Goal: Task Accomplishment & Management: Manage account settings

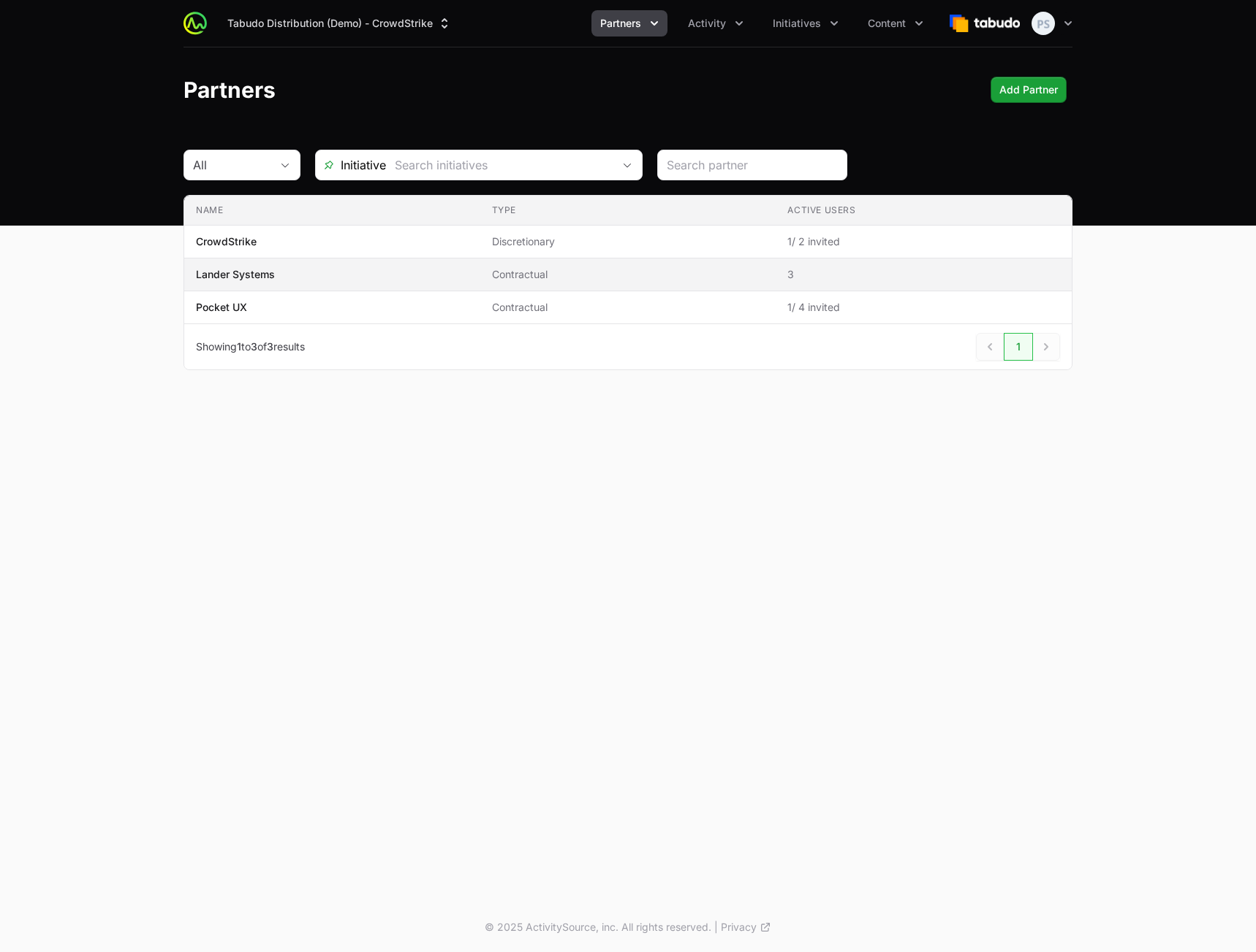
click at [328, 278] on span "Lander Systems" at bounding box center [332, 274] width 272 height 15
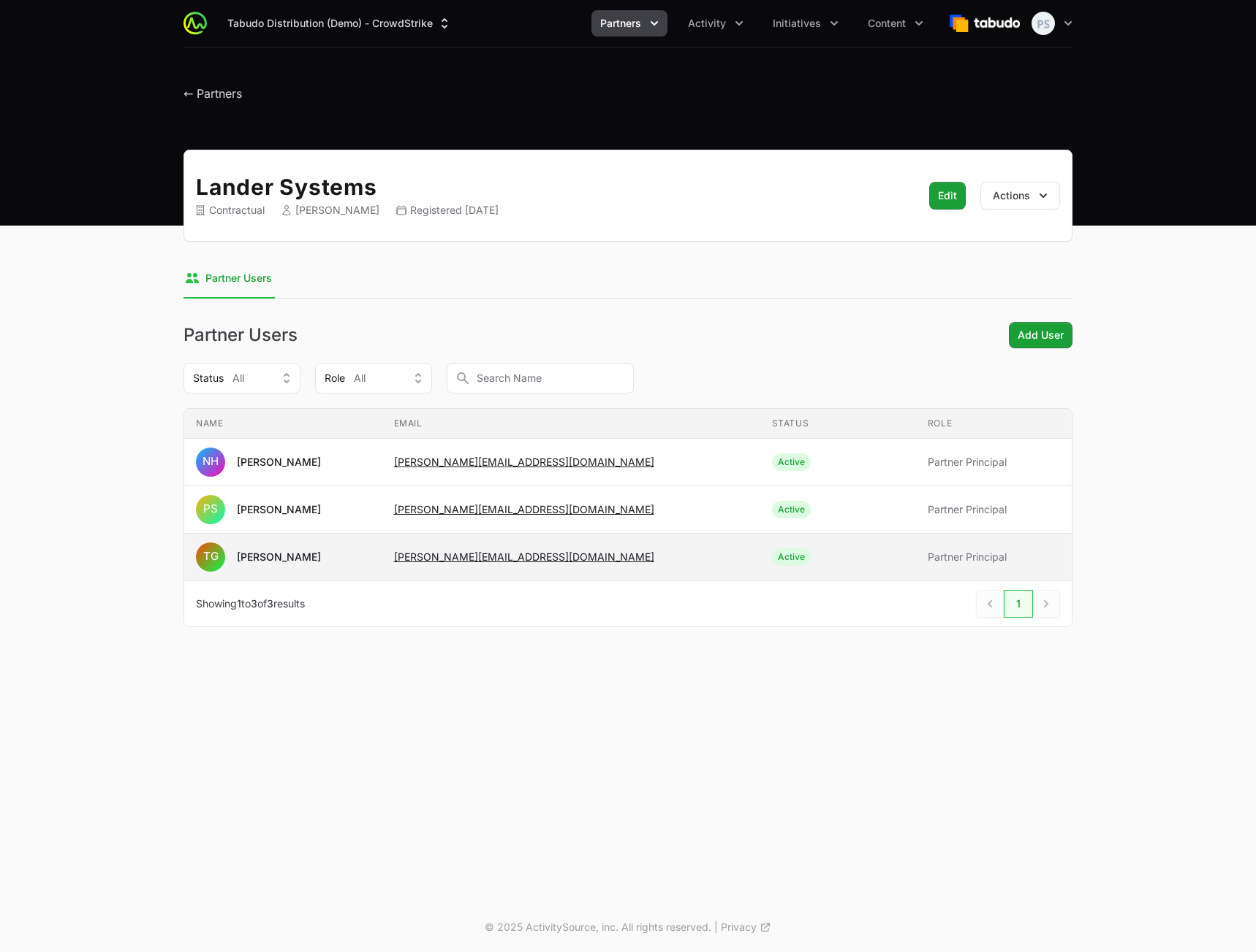
click at [700, 564] on span "[PERSON_NAME][EMAIL_ADDRESS][DOMAIN_NAME]" at bounding box center [571, 557] width 354 height 15
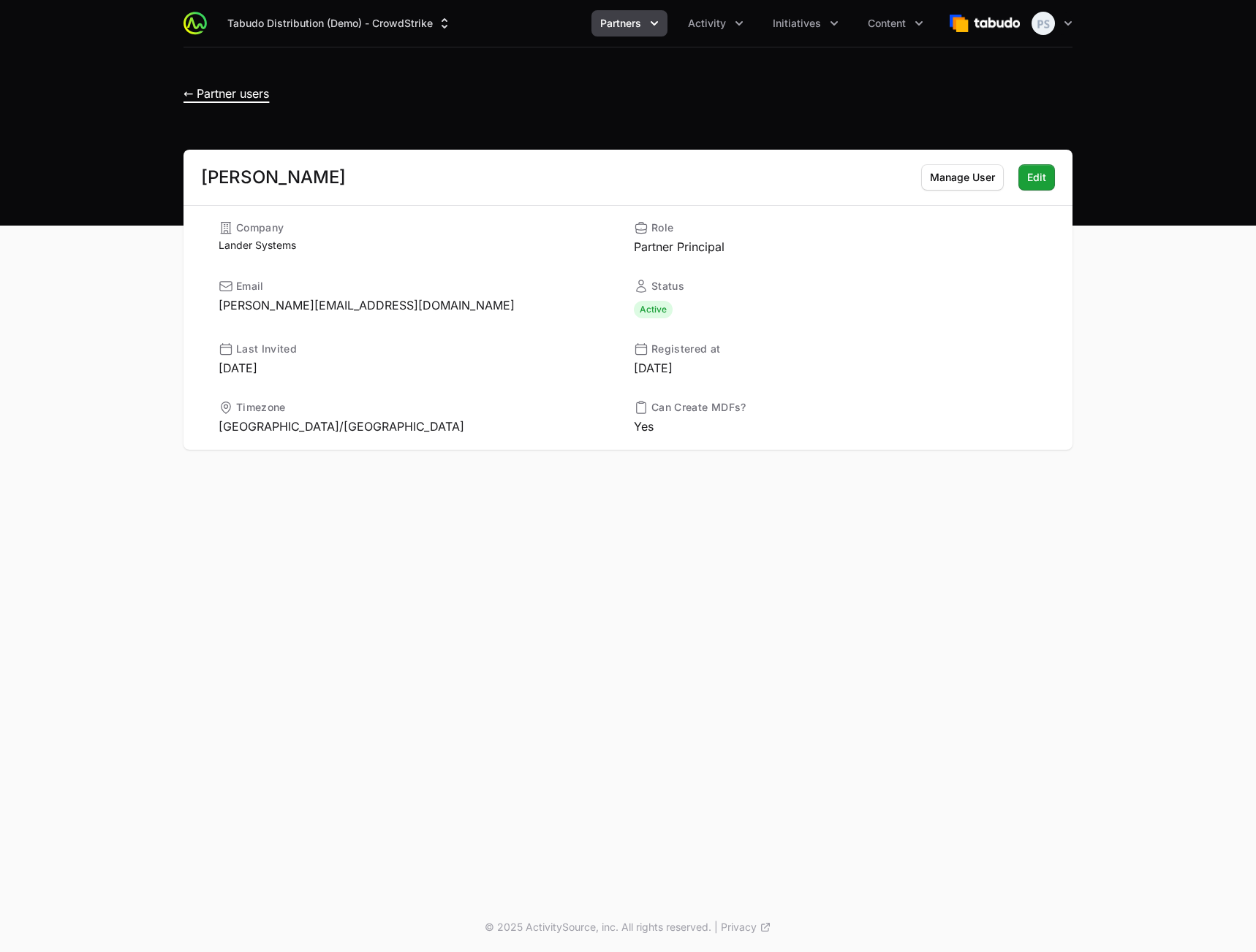
click at [261, 94] on span "← Partner users" at bounding box center [226, 93] width 86 height 15
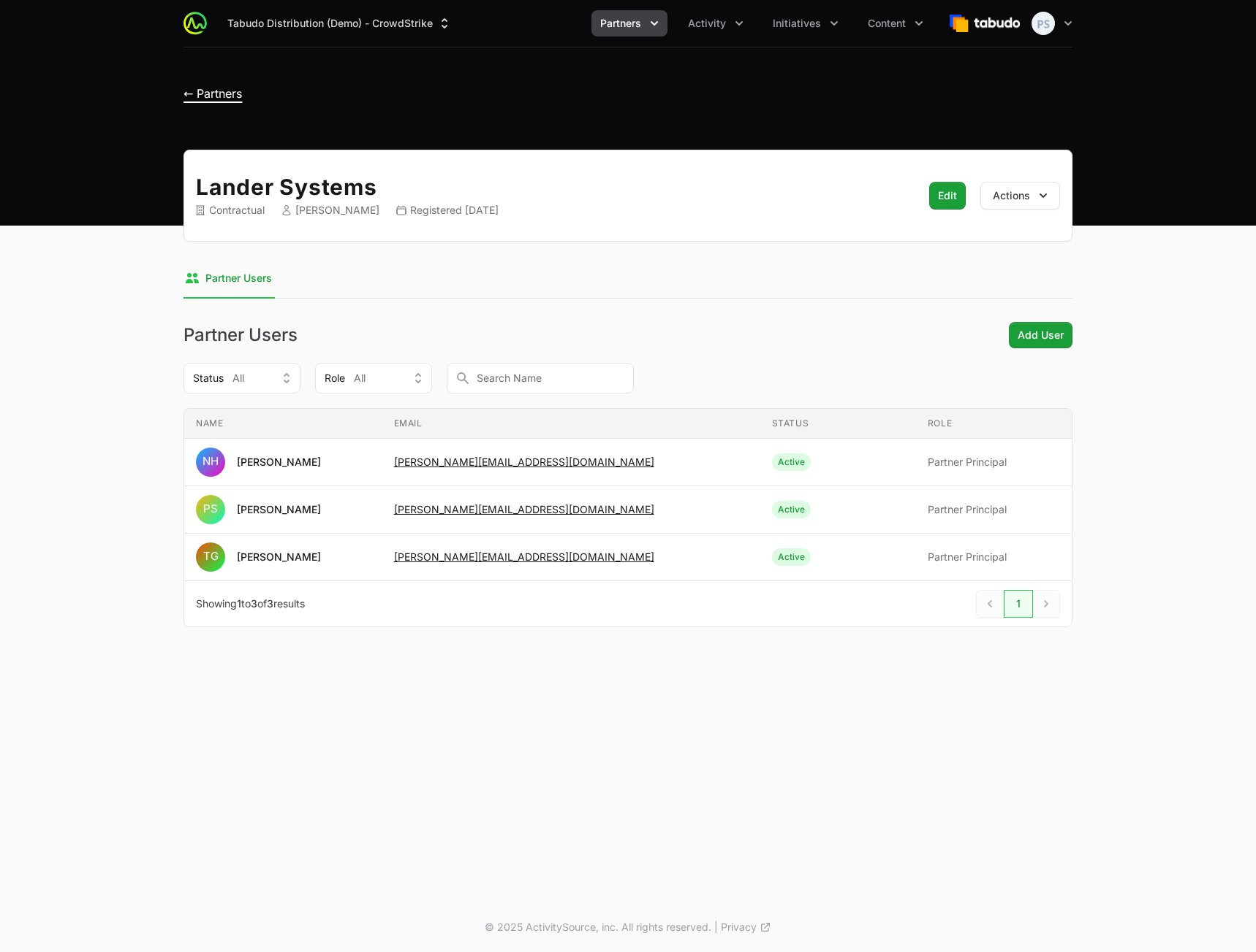
click at [220, 92] on span "← Partners" at bounding box center [213, 93] width 59 height 15
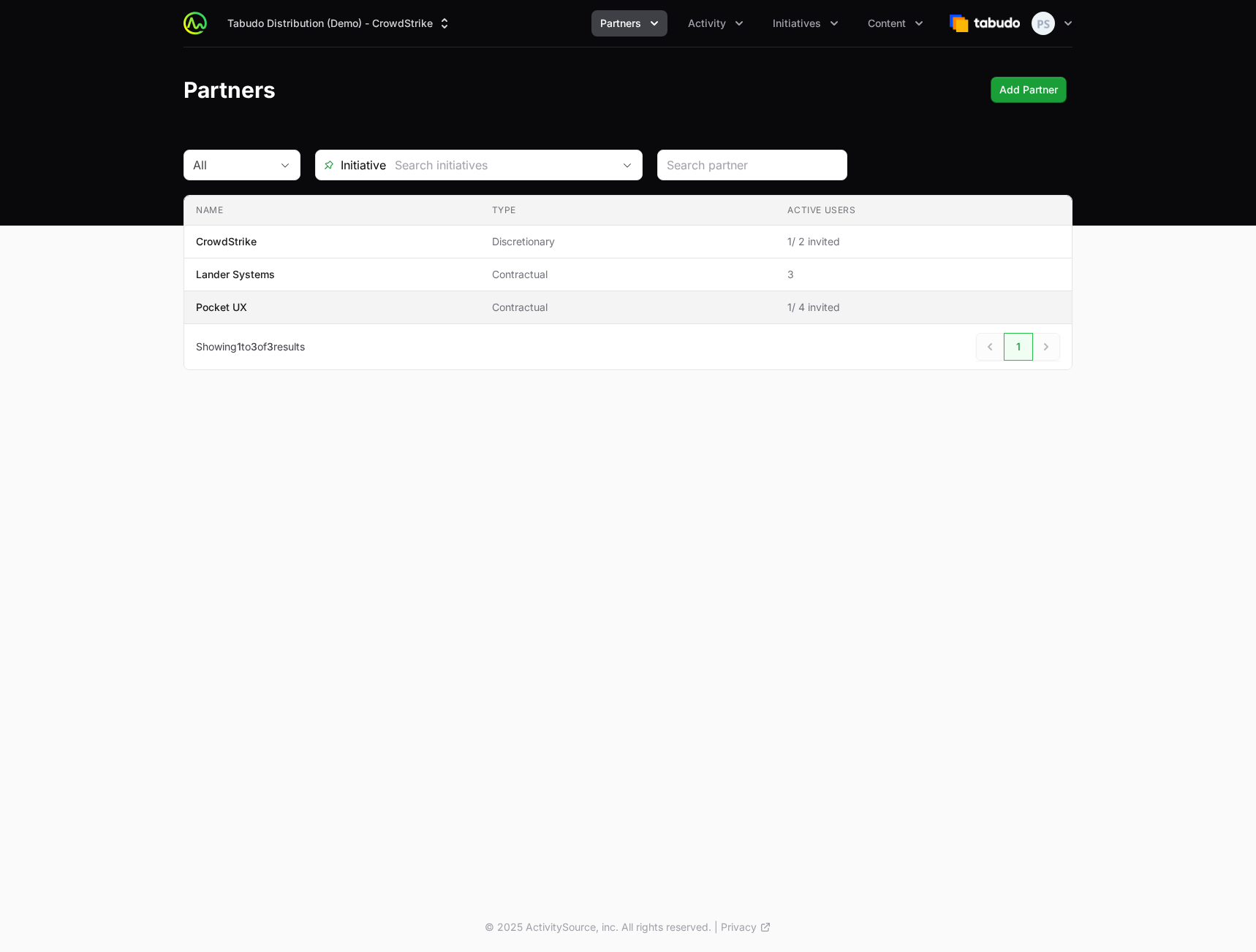
click at [374, 310] on span "Pocket UX" at bounding box center [332, 307] width 272 height 15
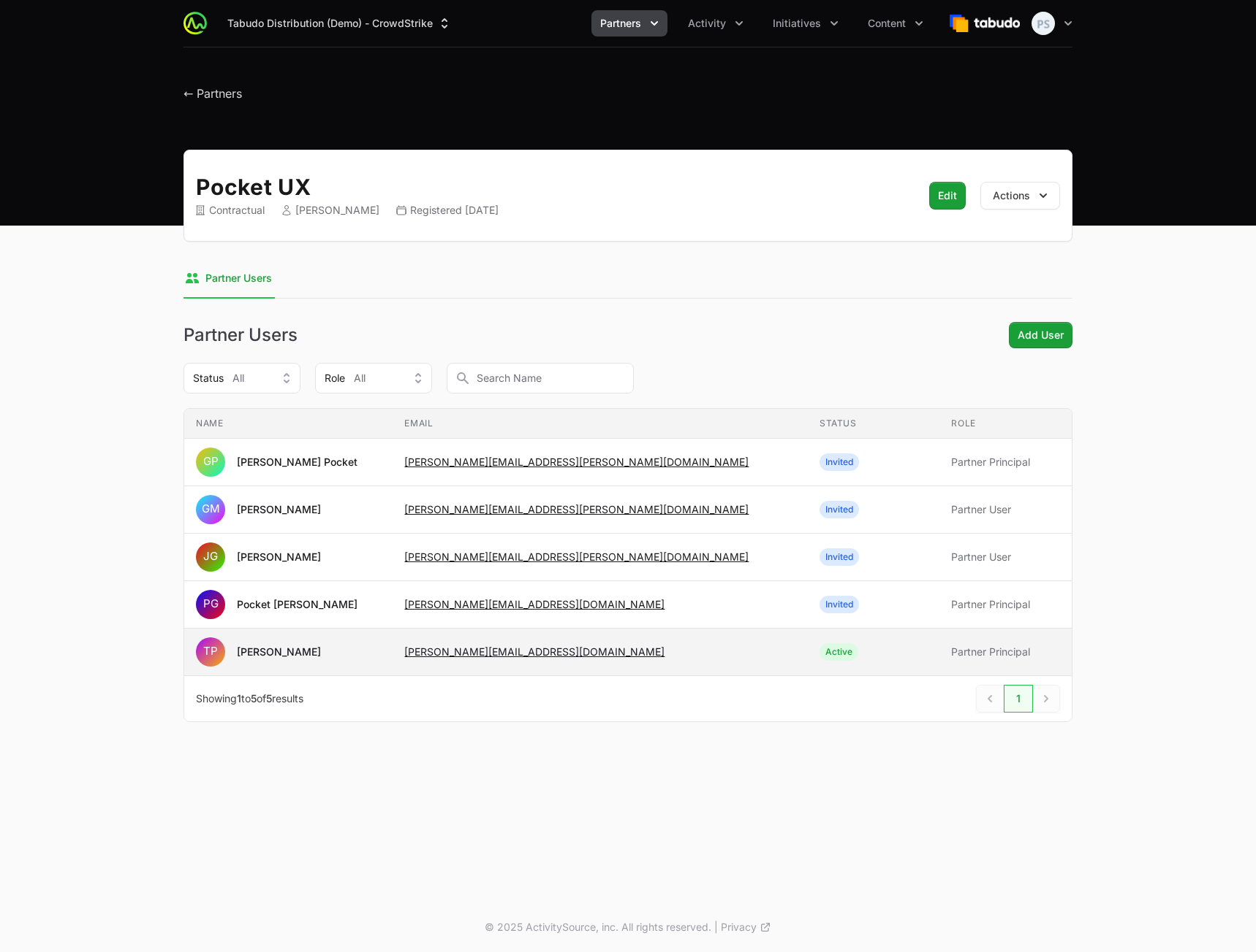
click at [635, 654] on span "timothy@pocketux.net" at bounding box center [599, 652] width 391 height 15
click at [625, 643] on td "Email timothy@pocketux.net" at bounding box center [599, 653] width 415 height 48
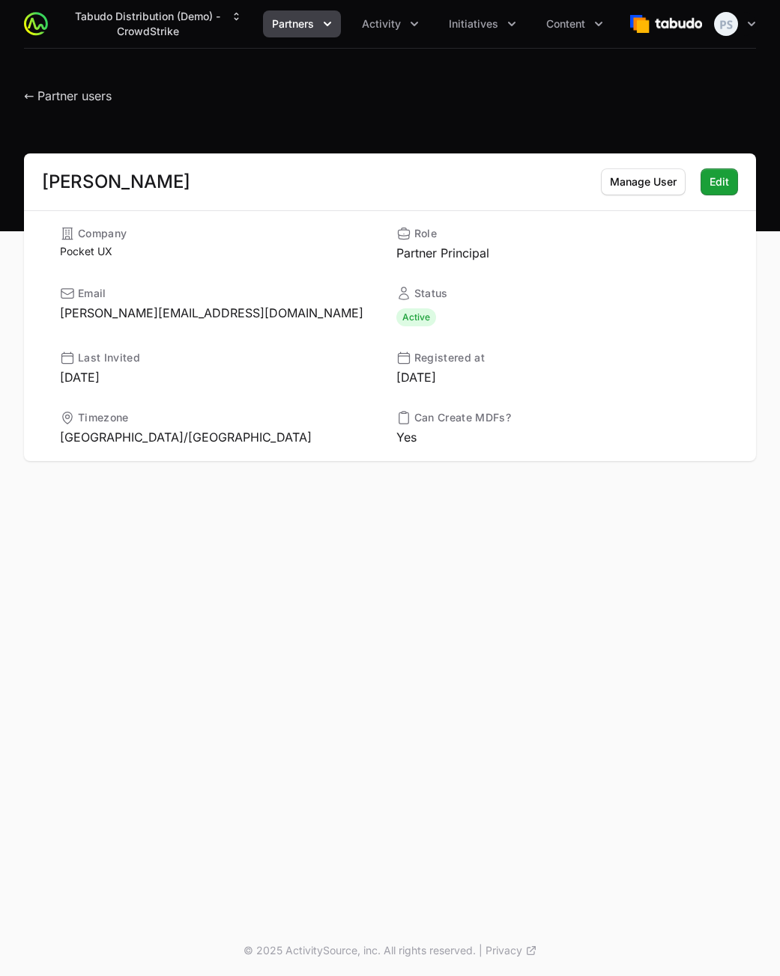
click at [615, 197] on div "Timothy Pocket Manage User Manage User Edit Edit" at bounding box center [390, 182] width 732 height 57
click at [617, 186] on span "Manage User" at bounding box center [643, 182] width 67 height 18
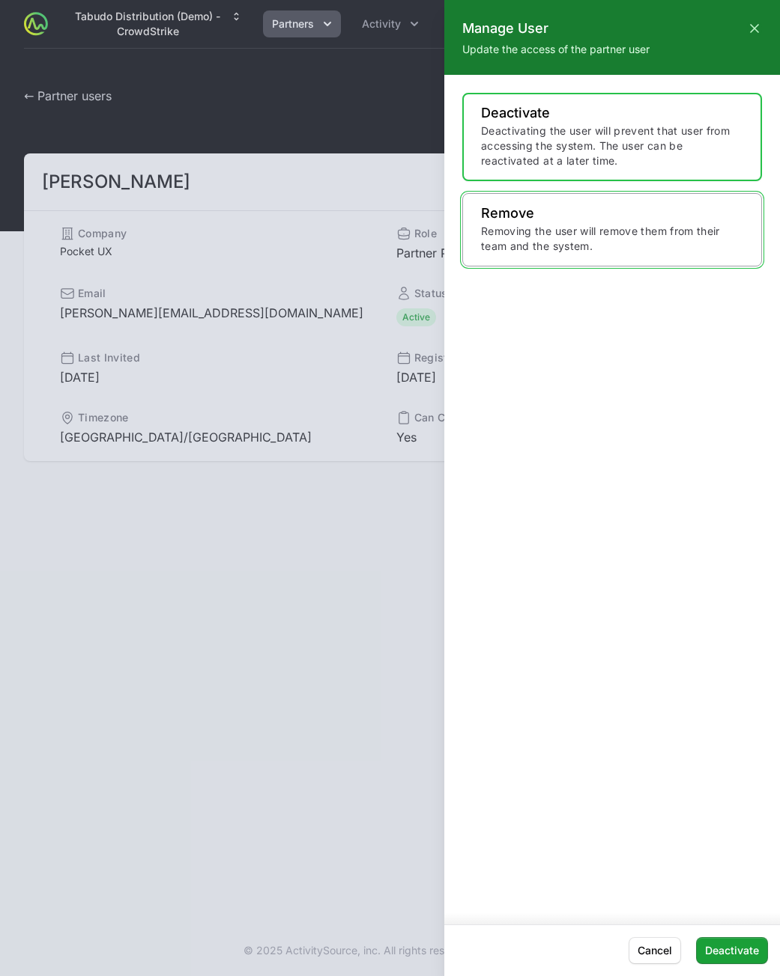
click at [600, 239] on p "Removing the user will remove them from their team and the system." at bounding box center [612, 239] width 262 height 30
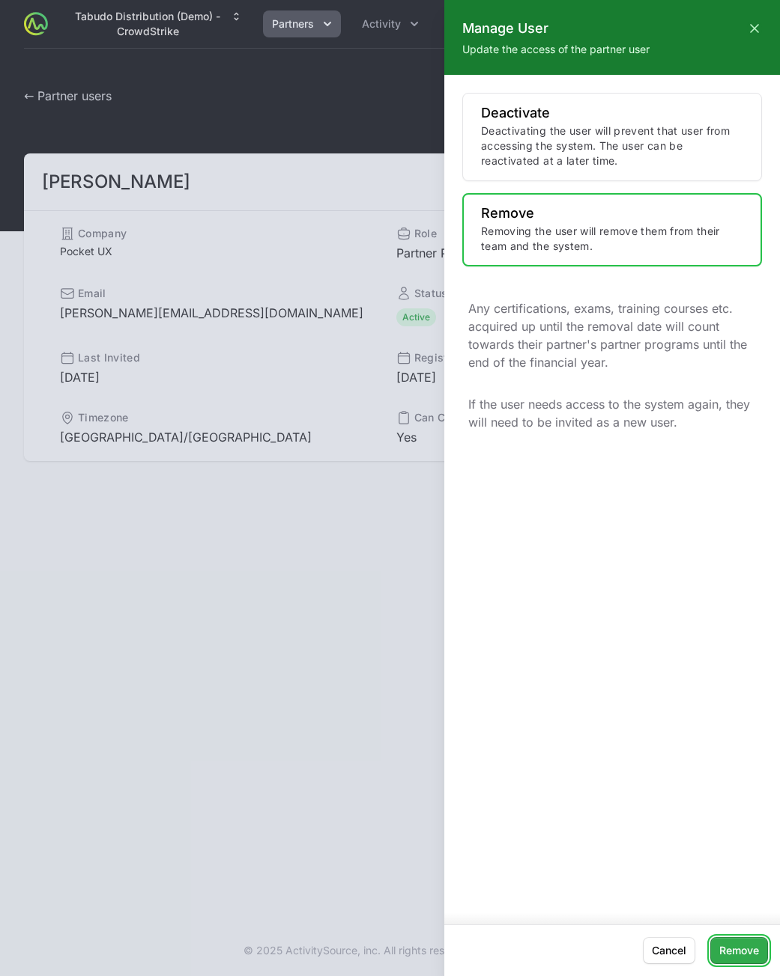
click at [740, 953] on span "Remove" at bounding box center [739, 951] width 40 height 18
click at [290, 520] on div at bounding box center [390, 488] width 780 height 976
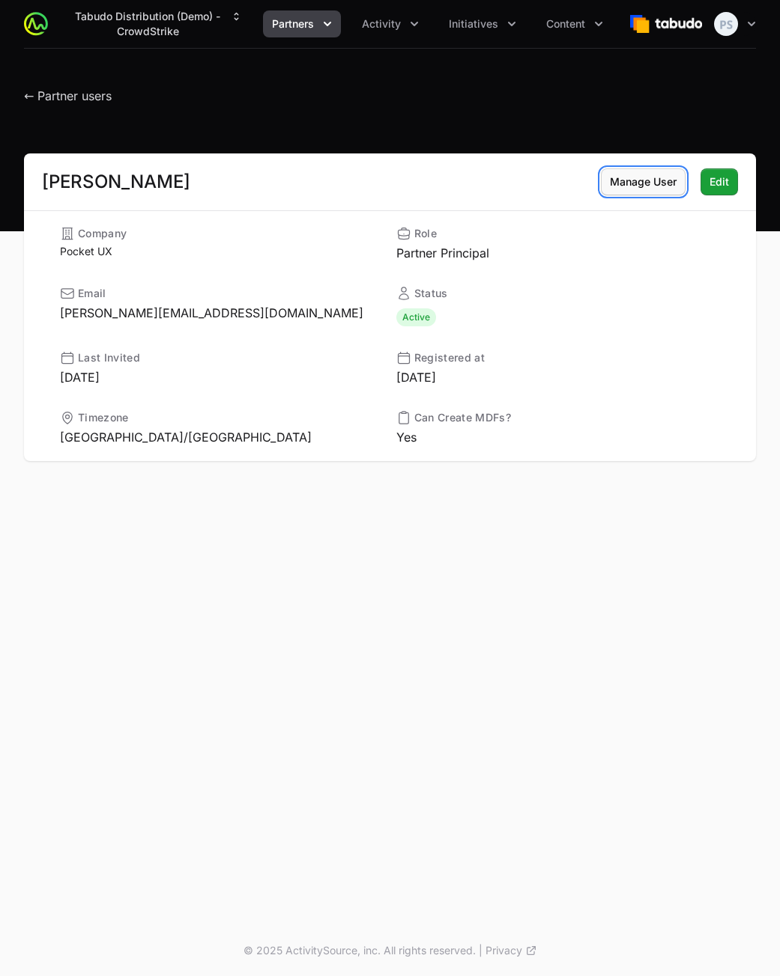
click at [639, 189] on span "Manage User" at bounding box center [643, 182] width 67 height 18
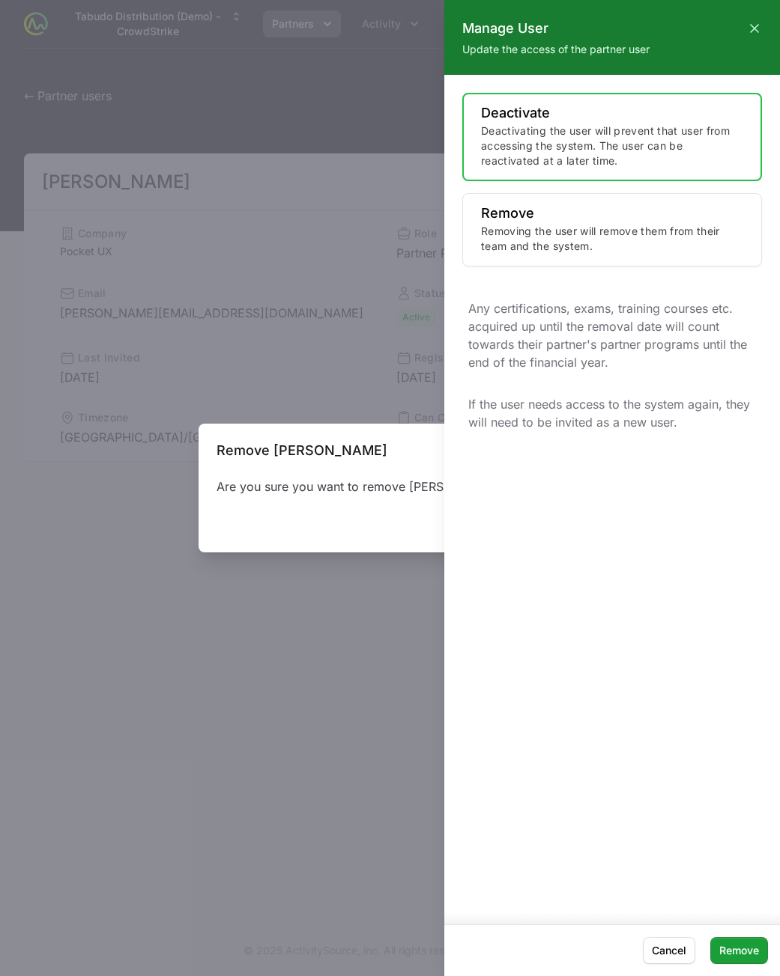
click at [219, 448] on div at bounding box center [390, 488] width 780 height 976
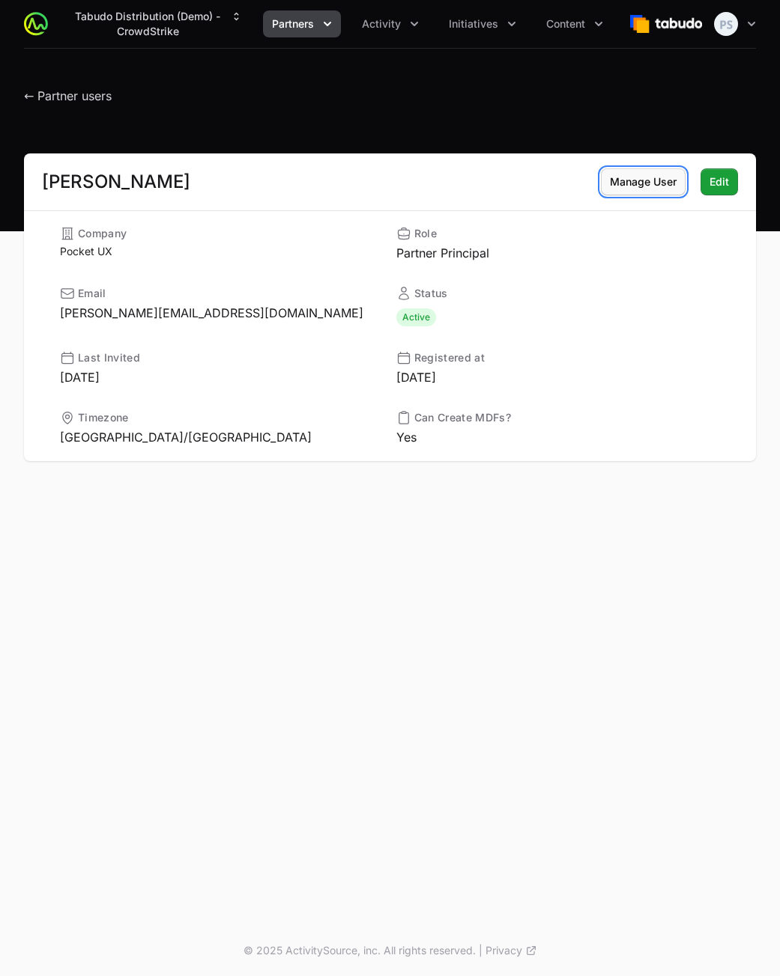
click at [645, 183] on span "Manage User" at bounding box center [643, 182] width 67 height 18
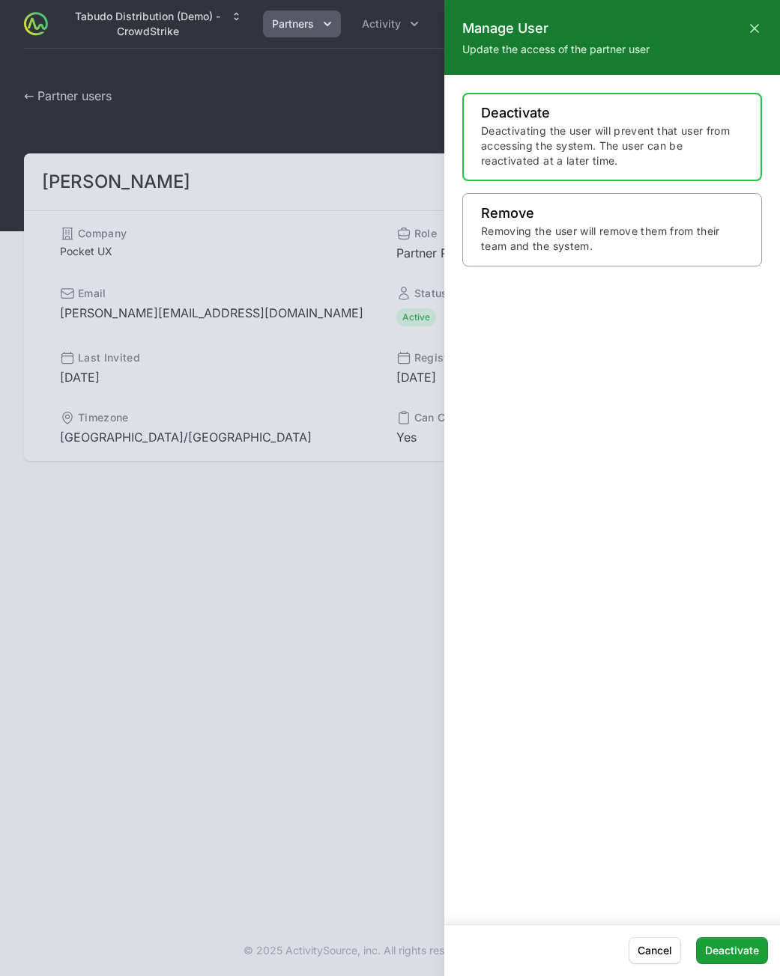
click at [595, 241] on p "Removing the user will remove them from their team and the system." at bounding box center [612, 239] width 262 height 30
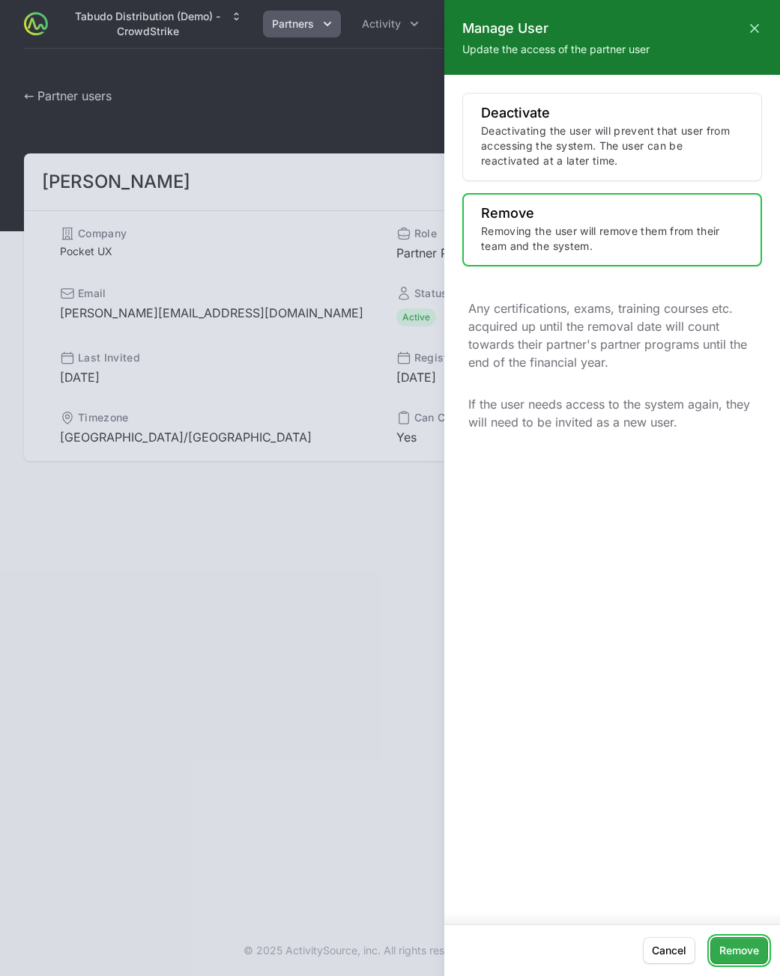
click at [729, 954] on span "Remove" at bounding box center [739, 951] width 40 height 18
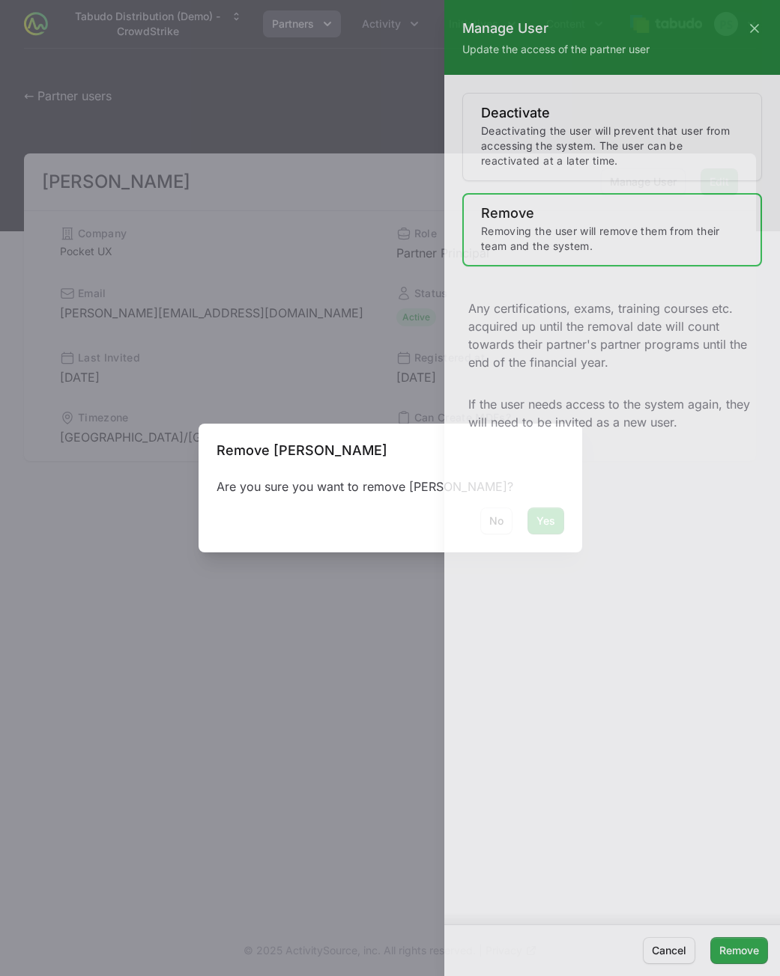
click at [321, 485] on div at bounding box center [390, 488] width 780 height 976
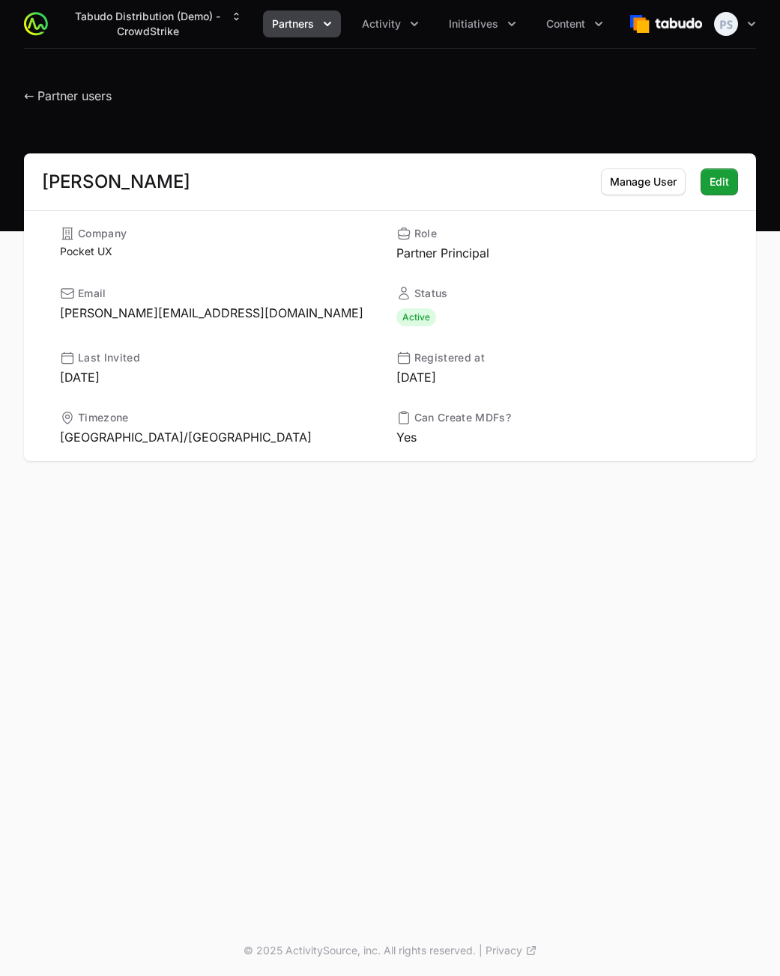
click at [321, 484] on div "Timothy Pocket Manage User Manage User Edit Edit Company Pocket UX Role Partner…" at bounding box center [390, 326] width 780 height 344
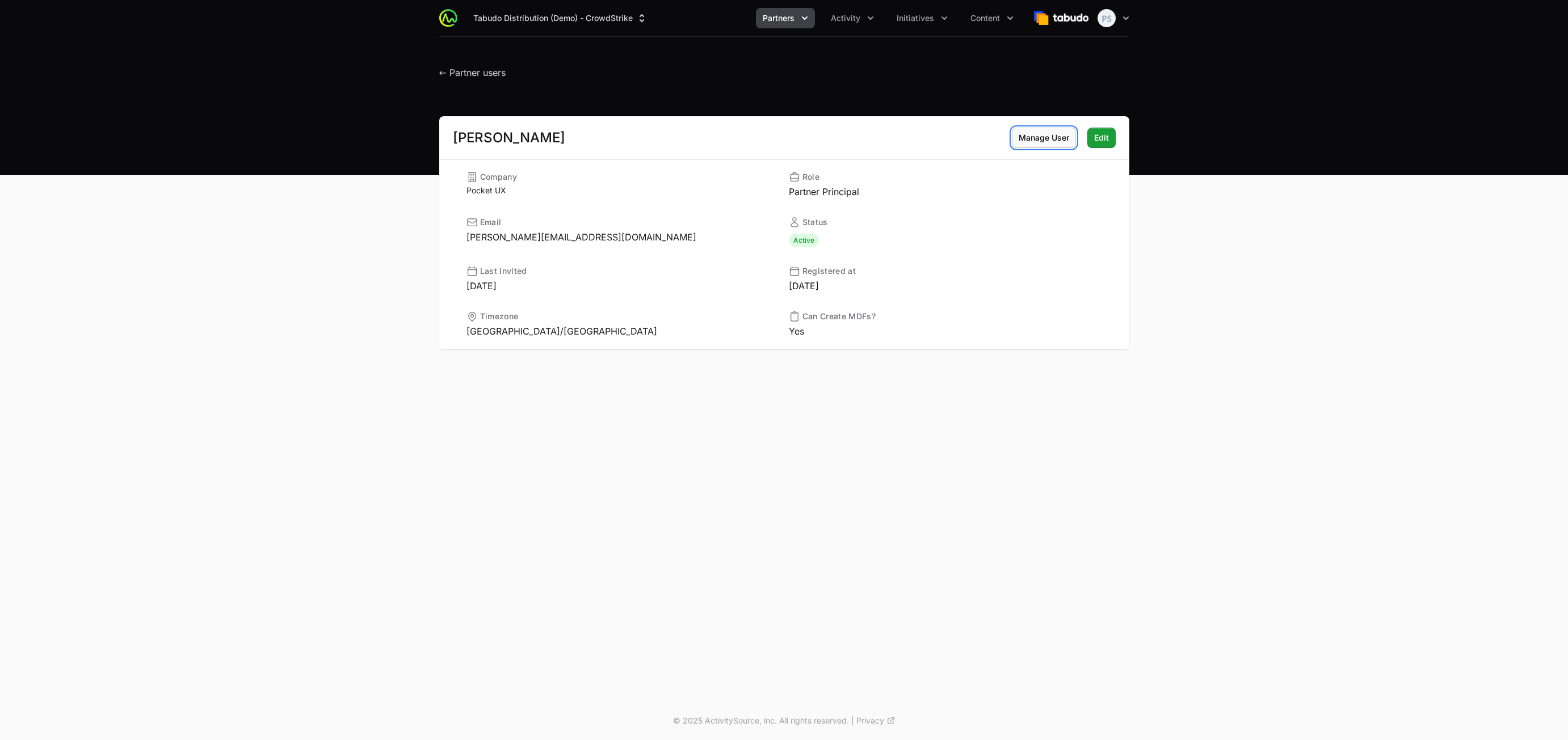
click at [1032, 141] on span "Manage User" at bounding box center [1044, 138] width 51 height 14
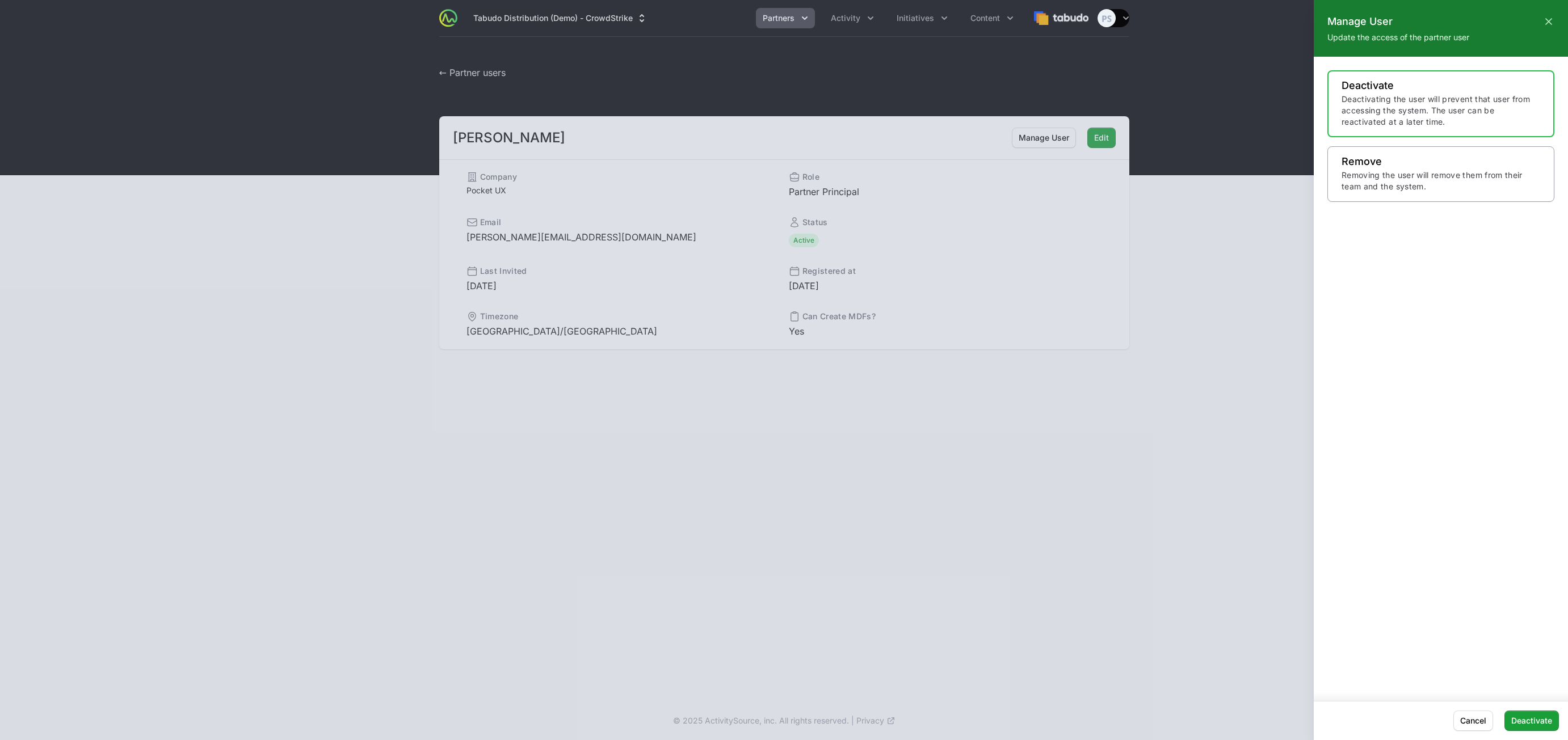
click at [1388, 167] on p "Remove" at bounding box center [1441, 161] width 199 height 11
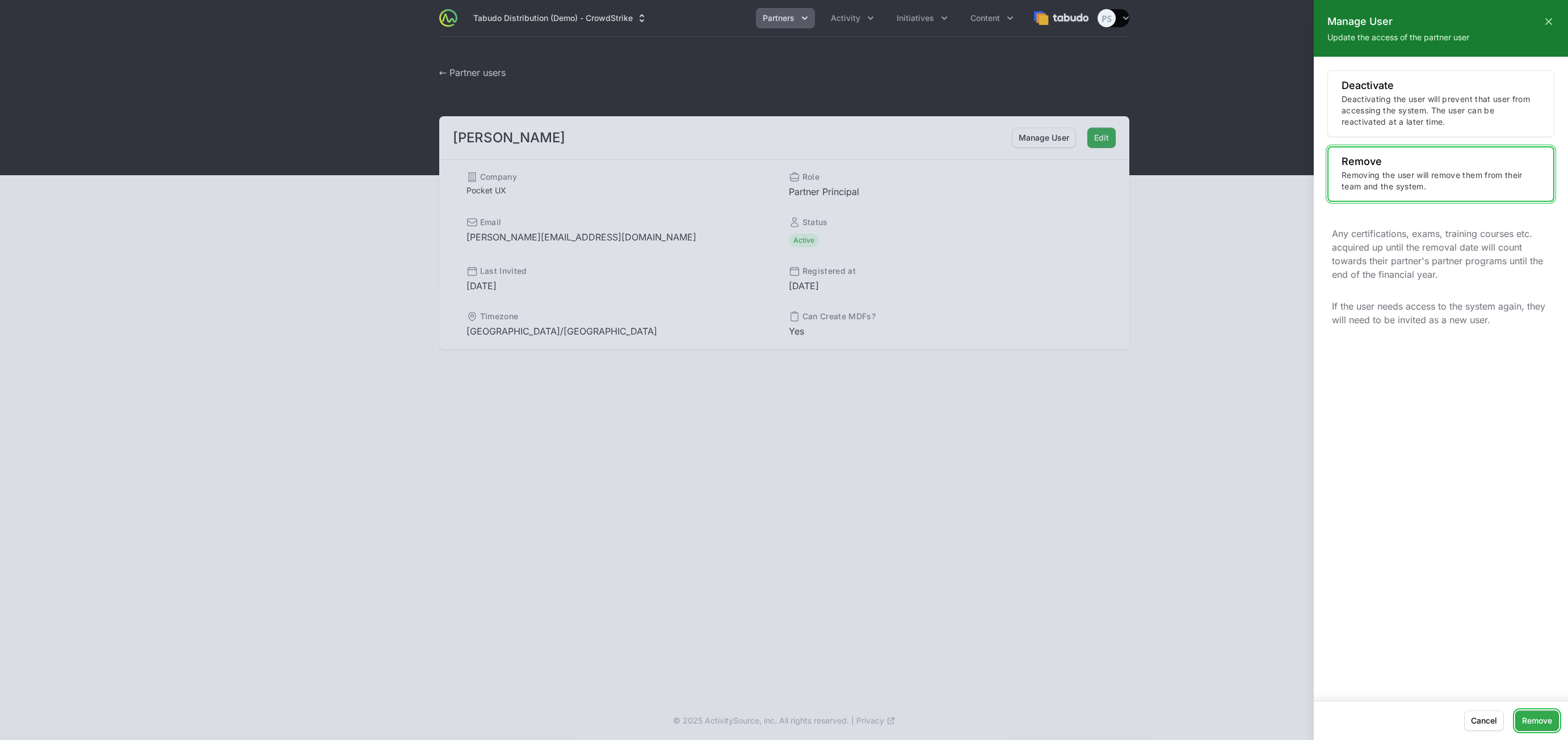
click at [1538, 719] on span "Remove" at bounding box center [1537, 721] width 30 height 14
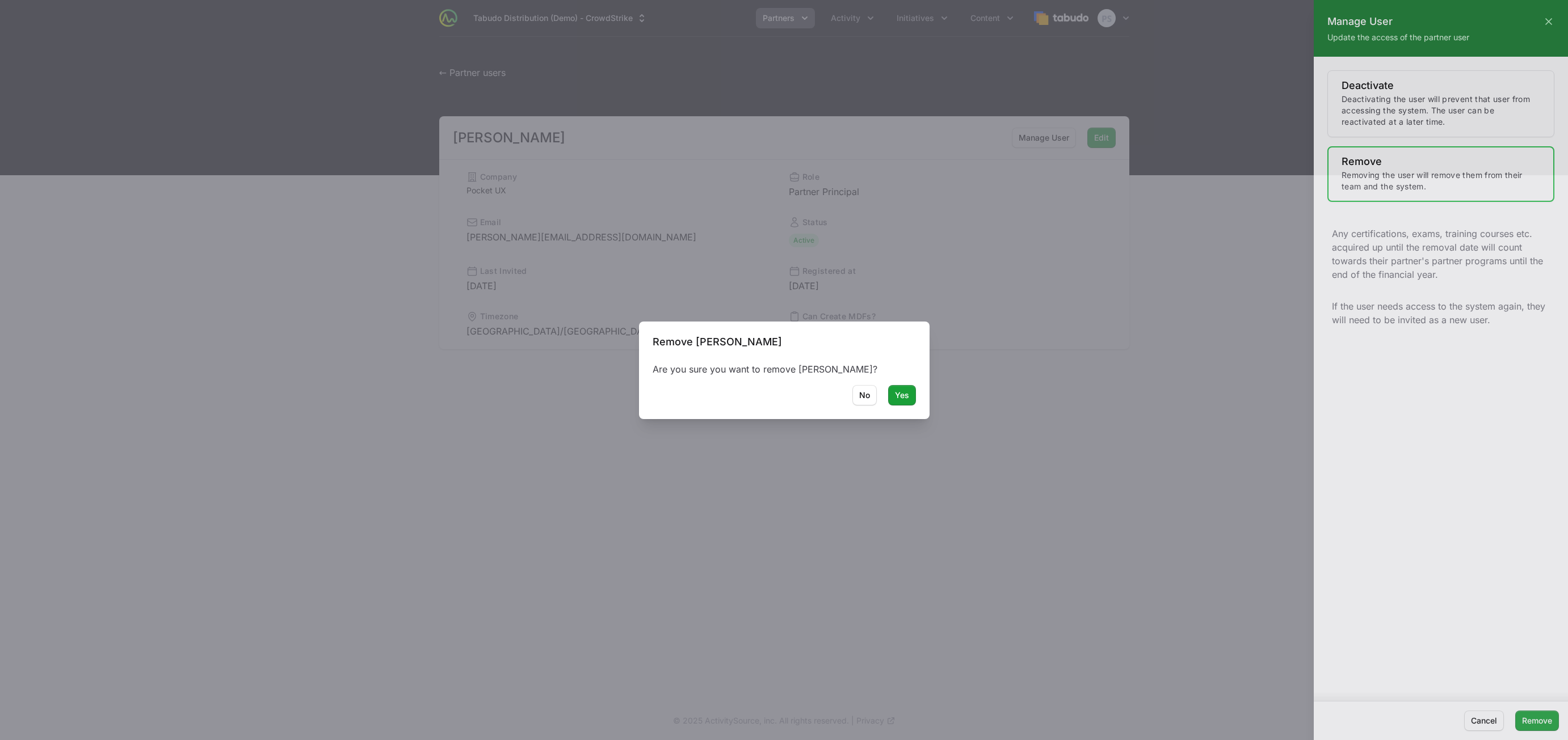
click at [897, 395] on div at bounding box center [784, 370] width 1568 height 740
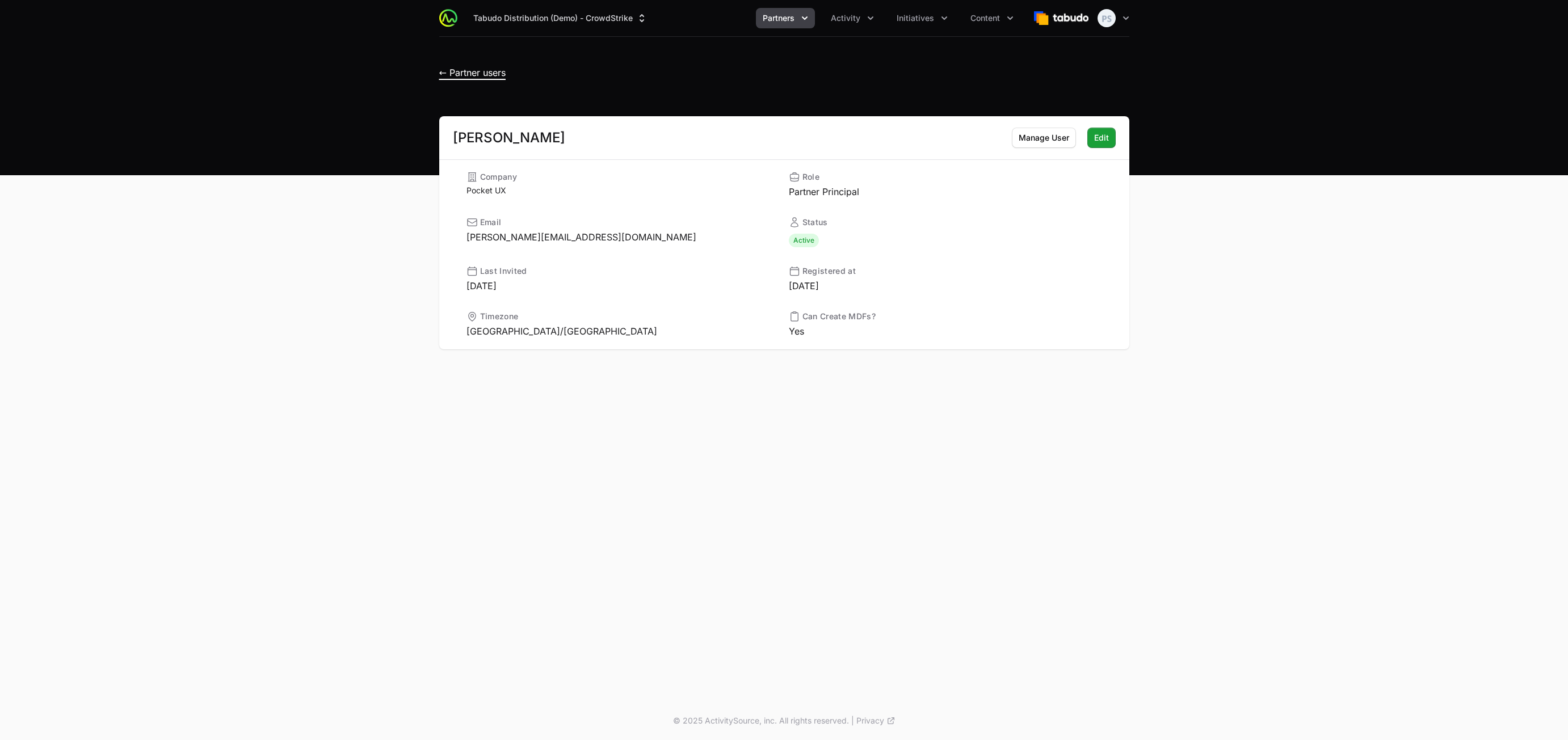
click at [469, 73] on span "← Partner users" at bounding box center [473, 72] width 67 height 11
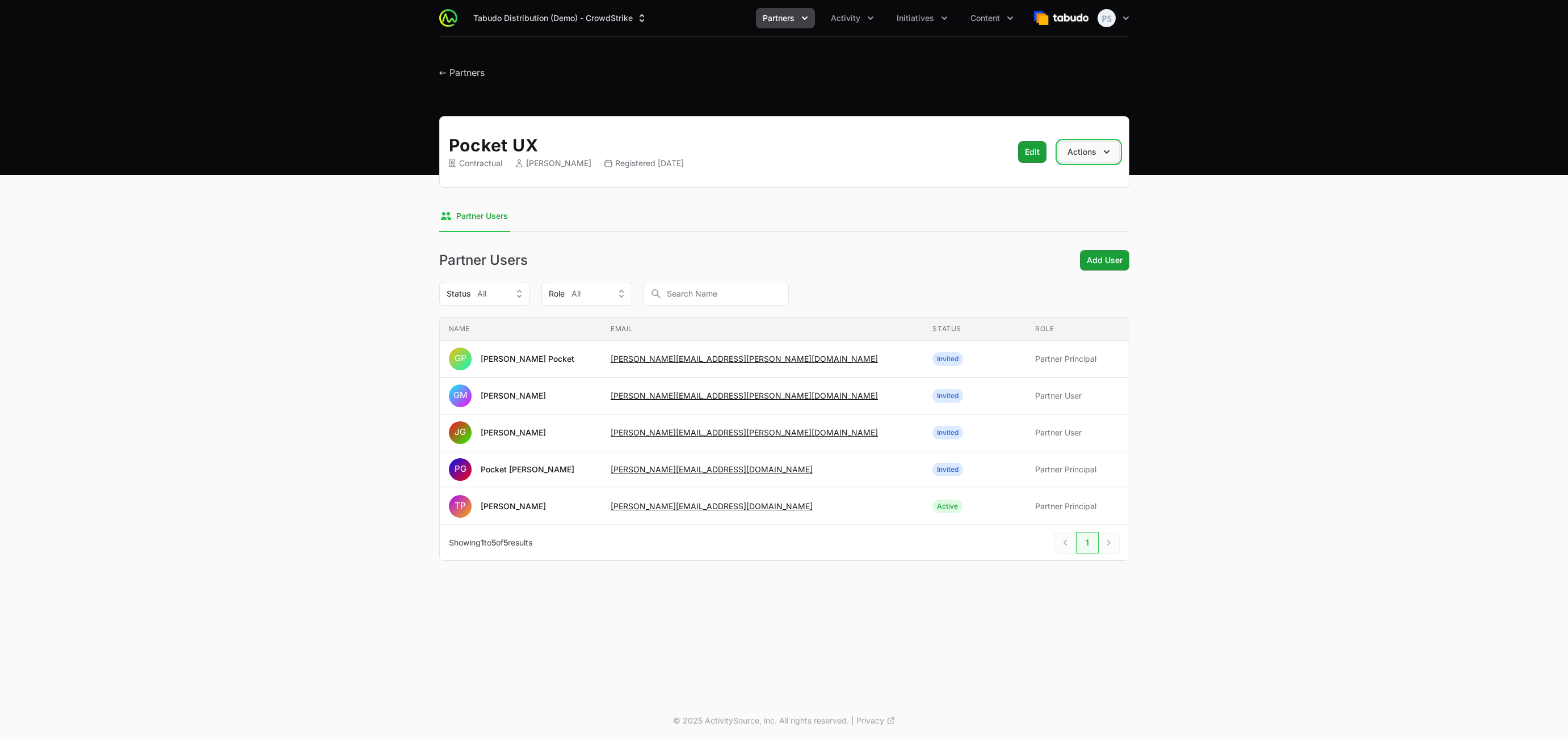
click at [1097, 152] on button "Actions" at bounding box center [1089, 151] width 62 height 21
click at [1097, 153] on button "Actions" at bounding box center [1089, 151] width 62 height 21
click at [1255, 195] on main "Pocket UX Contractual Timothy Pocket Registered September 26th 2024 Edit Edit A…" at bounding box center [784, 352] width 1568 height 472
click at [603, 10] on button "Tabudo Distribution (Demo) - CrowdStrike" at bounding box center [561, 17] width 188 height 20
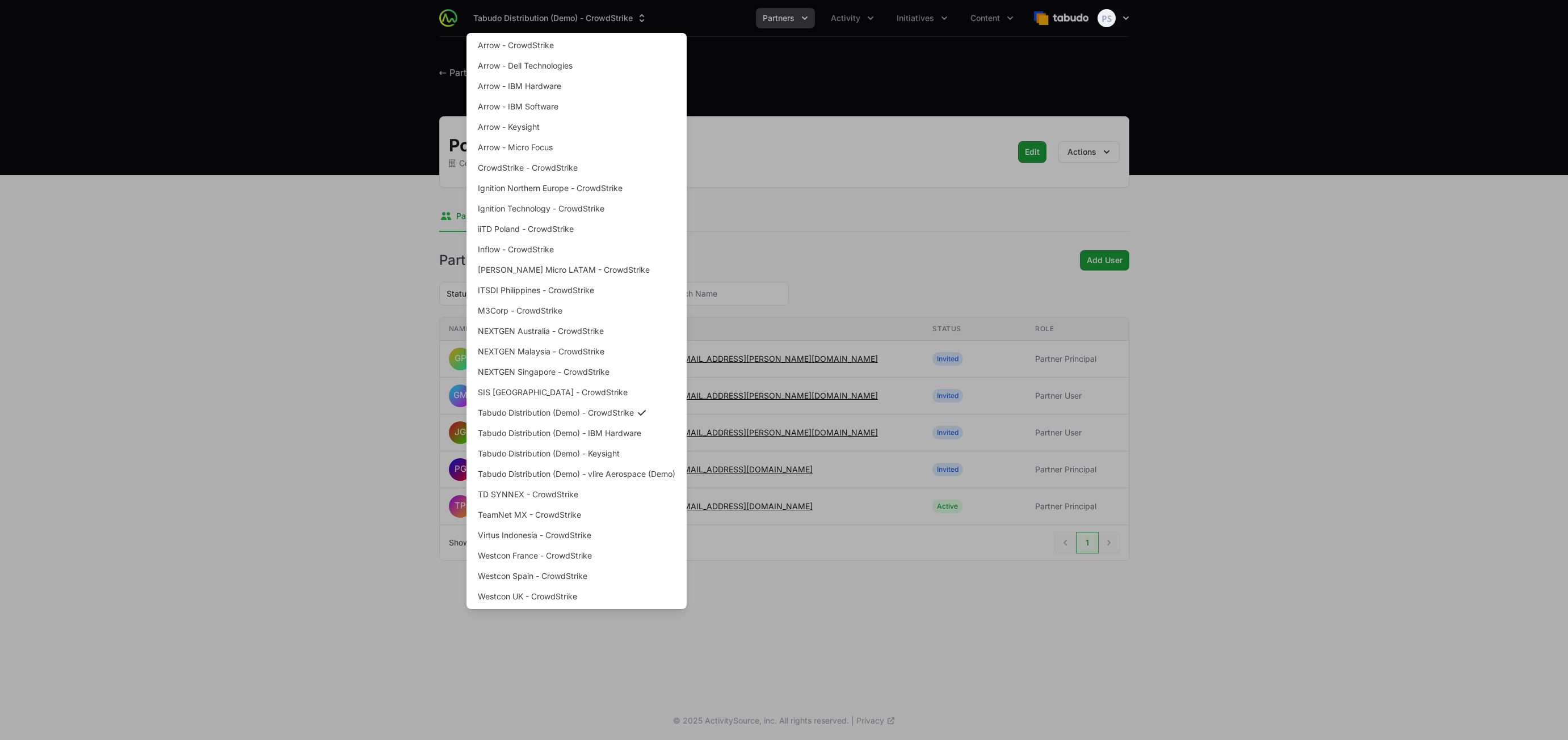
click at [241, 161] on div "Supplier switch menu" at bounding box center [784, 370] width 1568 height 740
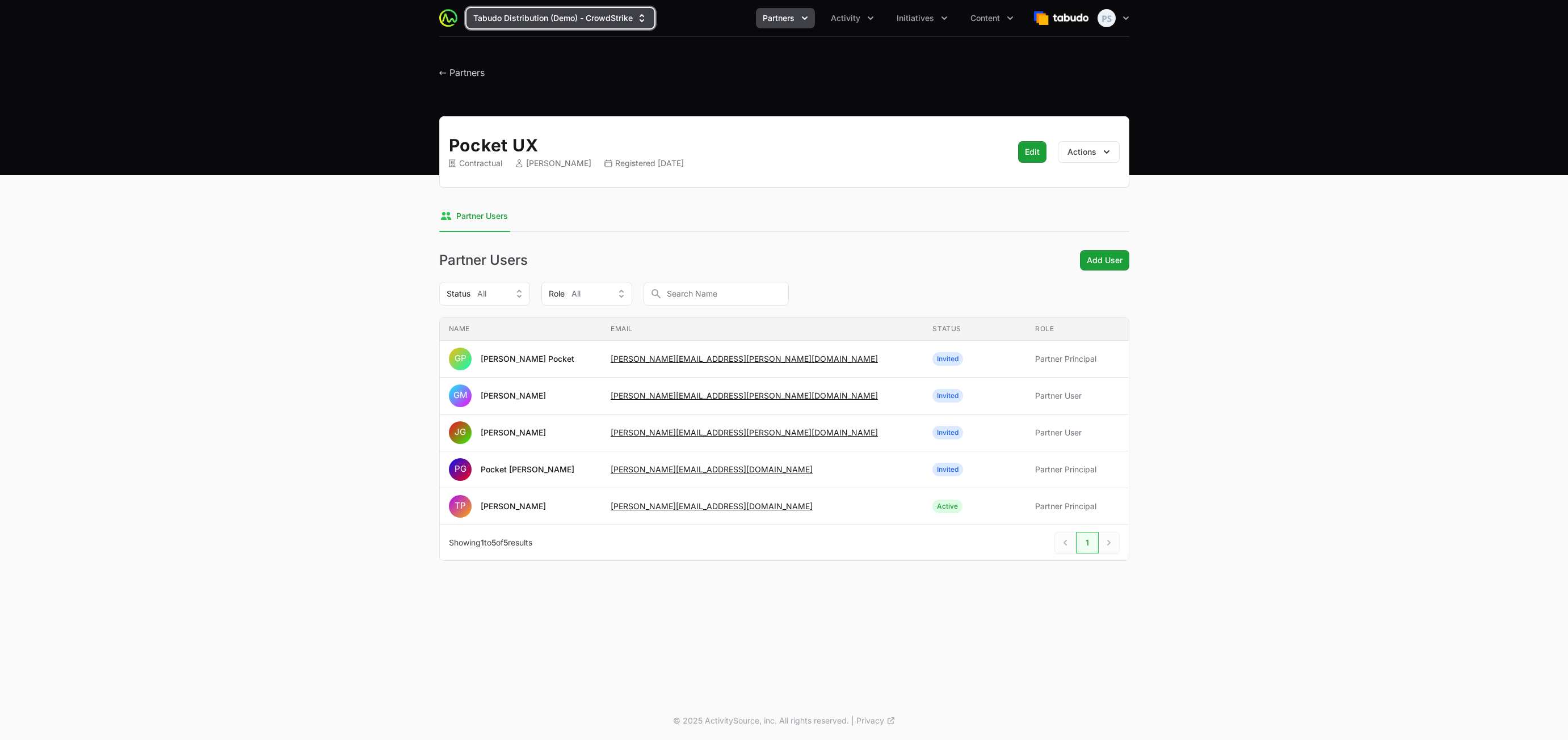
click at [602, 15] on button "Tabudo Distribution (Demo) - CrowdStrike" at bounding box center [561, 17] width 188 height 20
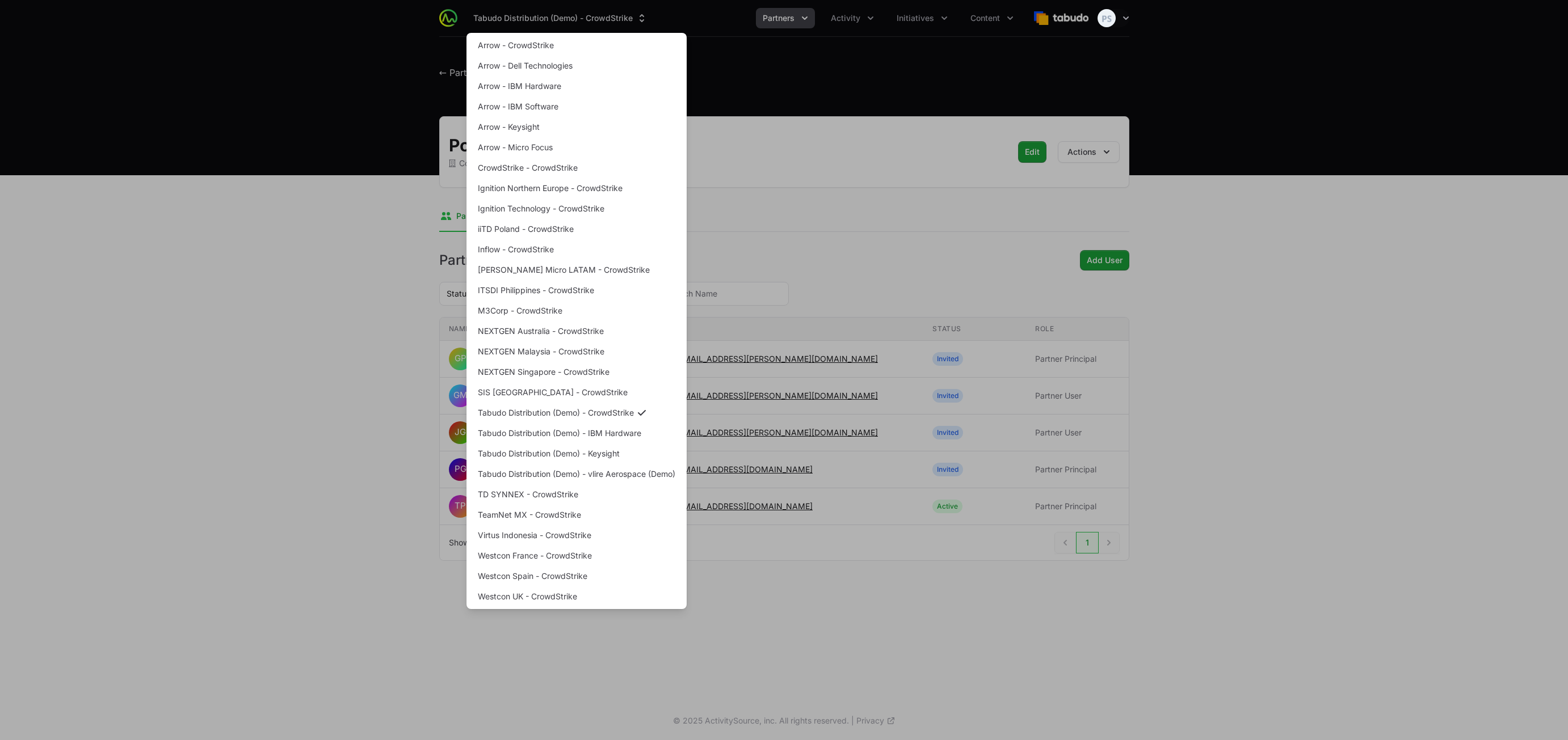
click at [279, 255] on div "Supplier switch menu" at bounding box center [784, 370] width 1568 height 740
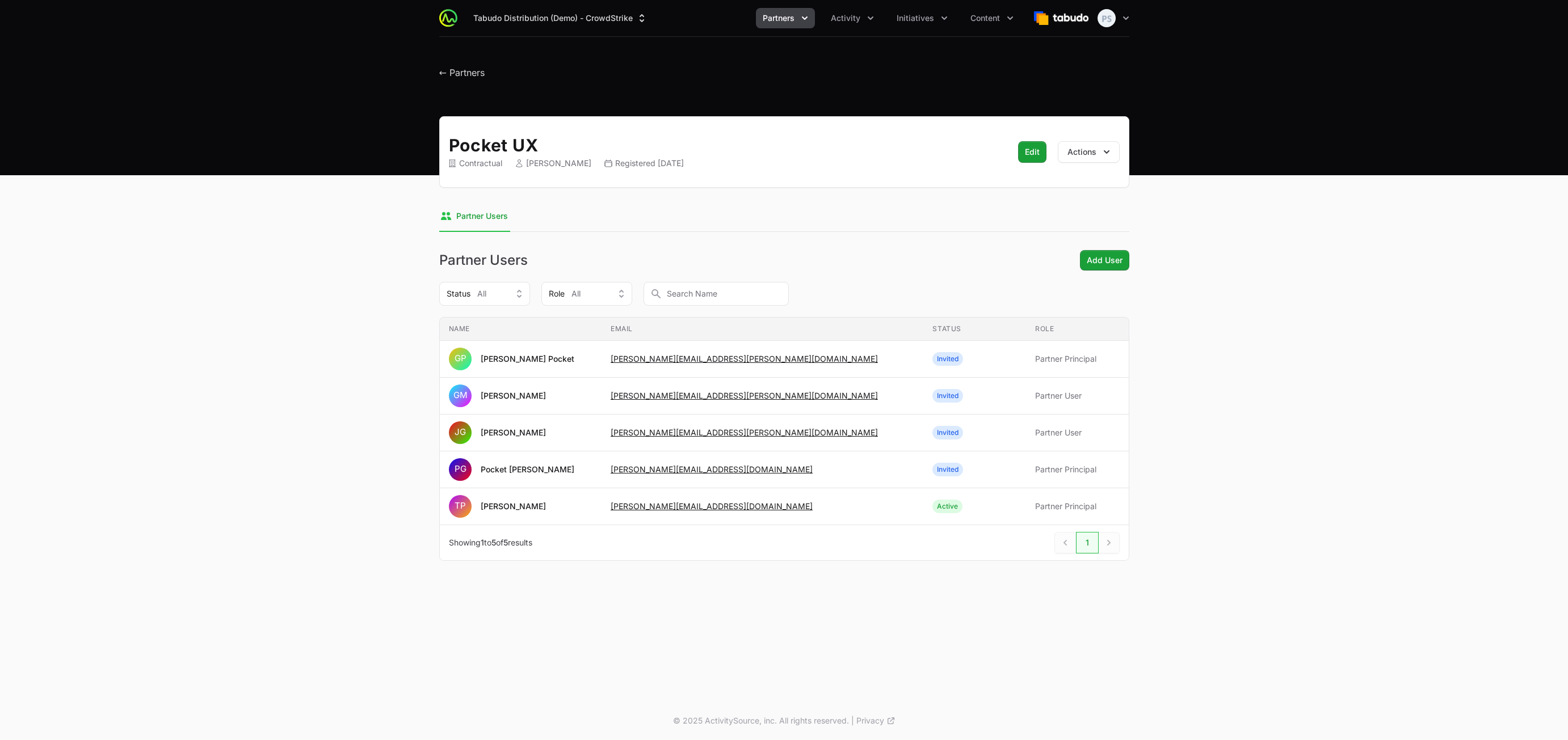
click at [543, 676] on div "Tabudo Distribution (Demo) - CrowdStrike Partners Activity Initiatives Content …" at bounding box center [784, 351] width 1568 height 701
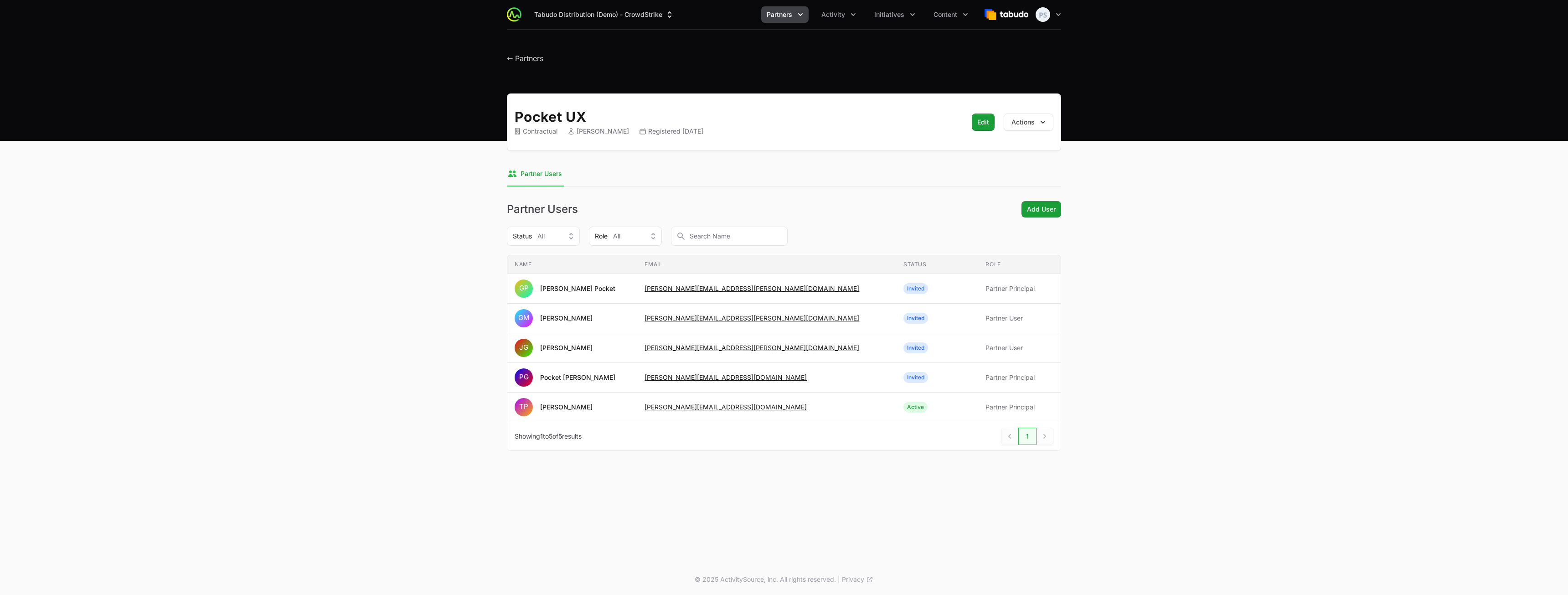
click at [243, 367] on main "Pocket UX Contractual Timothy Pocket Registered September 26th 2024 Edit Edit A…" at bounding box center [784, 283] width 1568 height 379
click at [315, 320] on main "Pocket UX Contractual Timothy Pocket Registered September 26th 2024 Edit Edit A…" at bounding box center [784, 283] width 1568 height 379
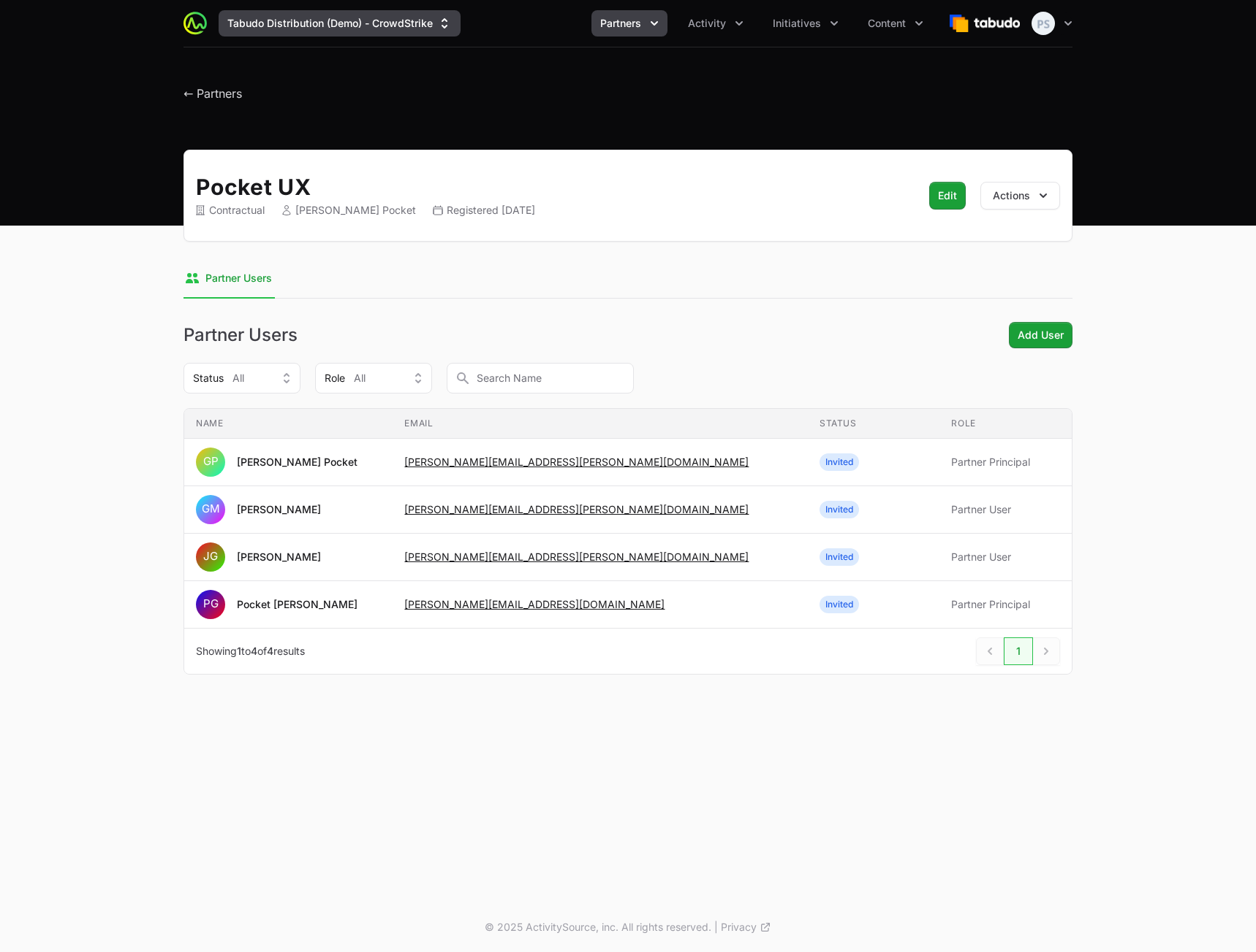
click at [281, 30] on button "Tabudo Distribution (Demo) - CrowdStrike" at bounding box center [340, 22] width 242 height 26
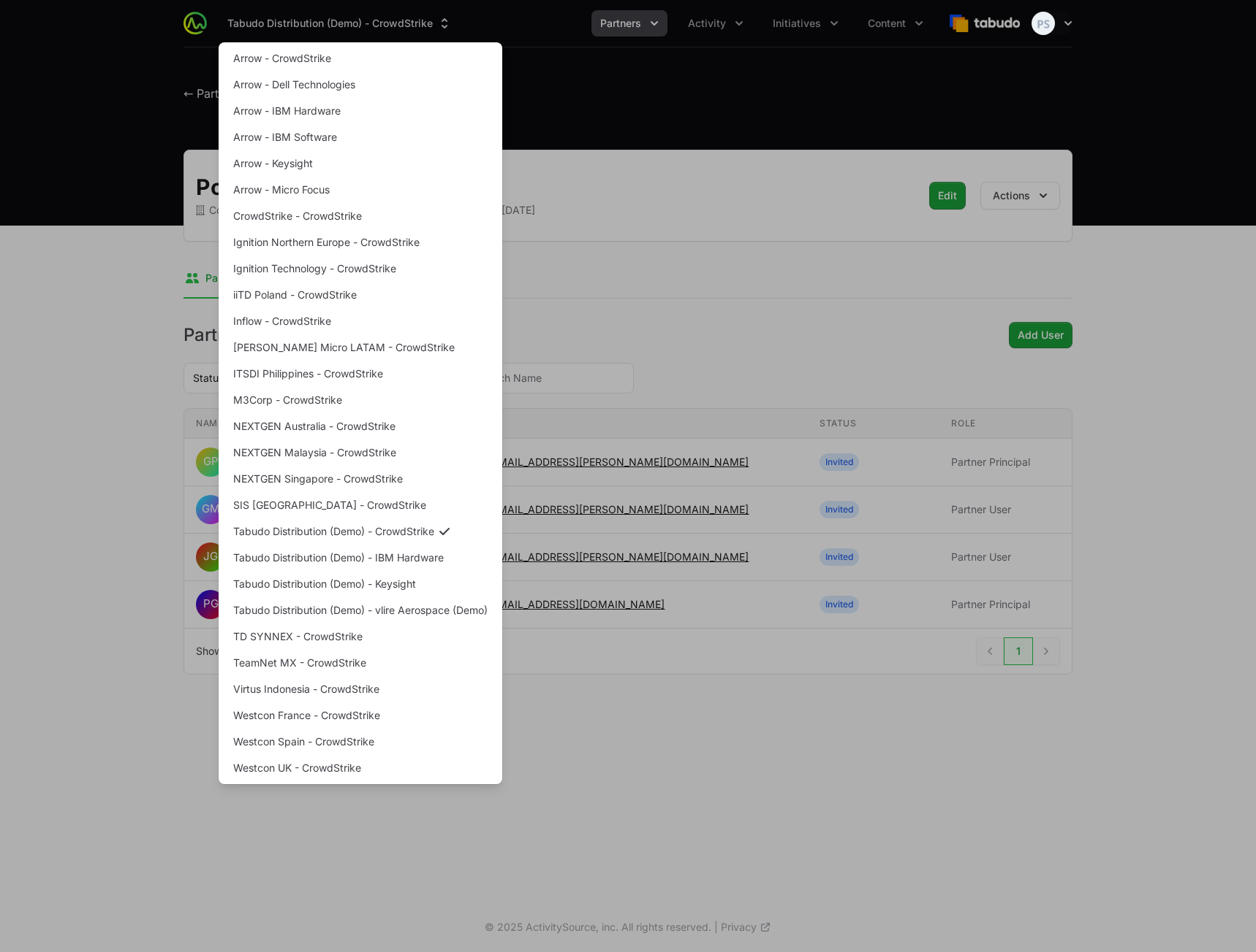
click at [87, 91] on div "Supplier switch menu" at bounding box center [628, 476] width 1256 height 952
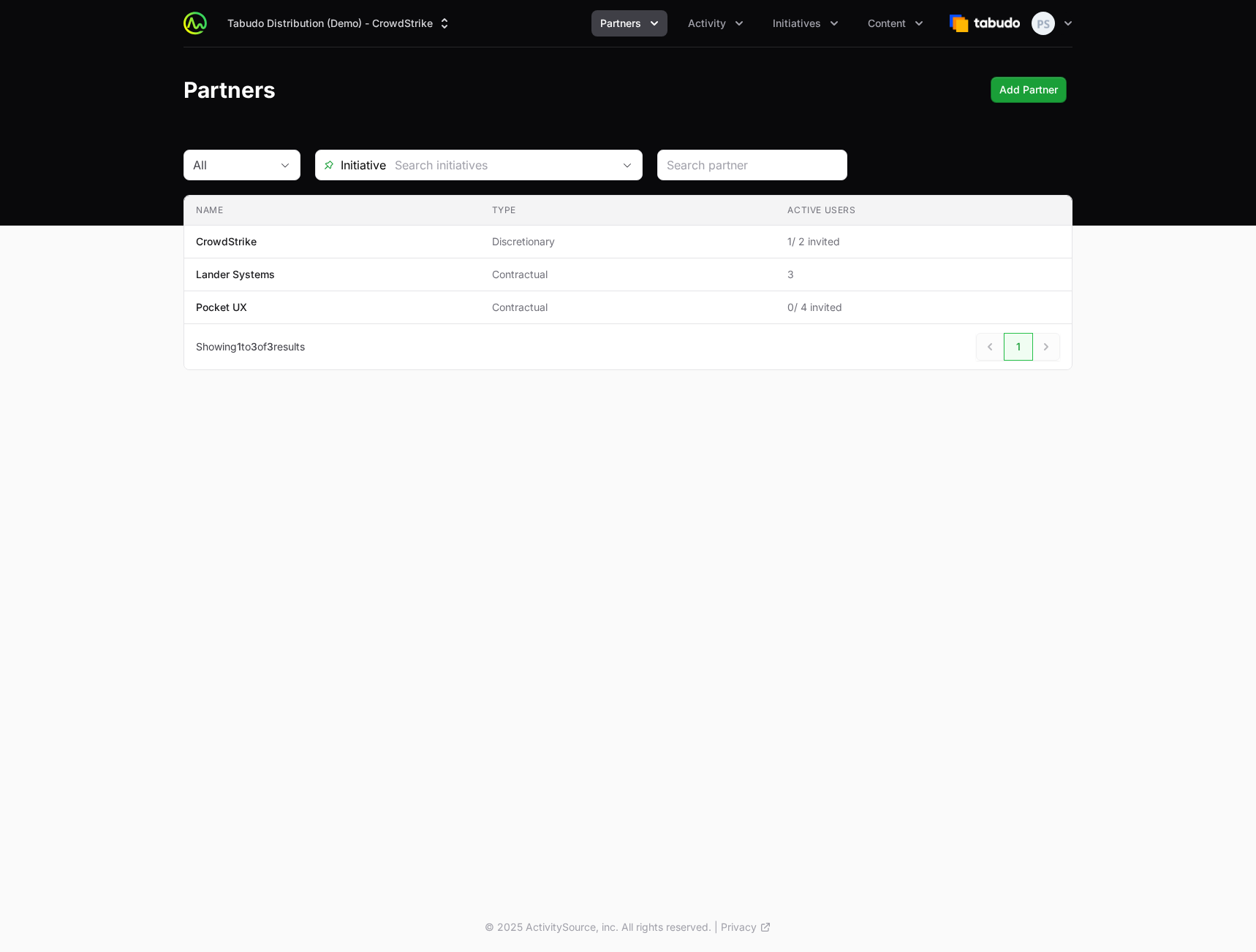
click at [782, 574] on div "Tabudo Distribution (Demo) - CrowdStrike Partners Activity Initiatives Content …" at bounding box center [628, 452] width 1256 height 903
click at [338, 23] on button "Tabudo Distribution (Demo) - CrowdStrike" at bounding box center [340, 22] width 242 height 26
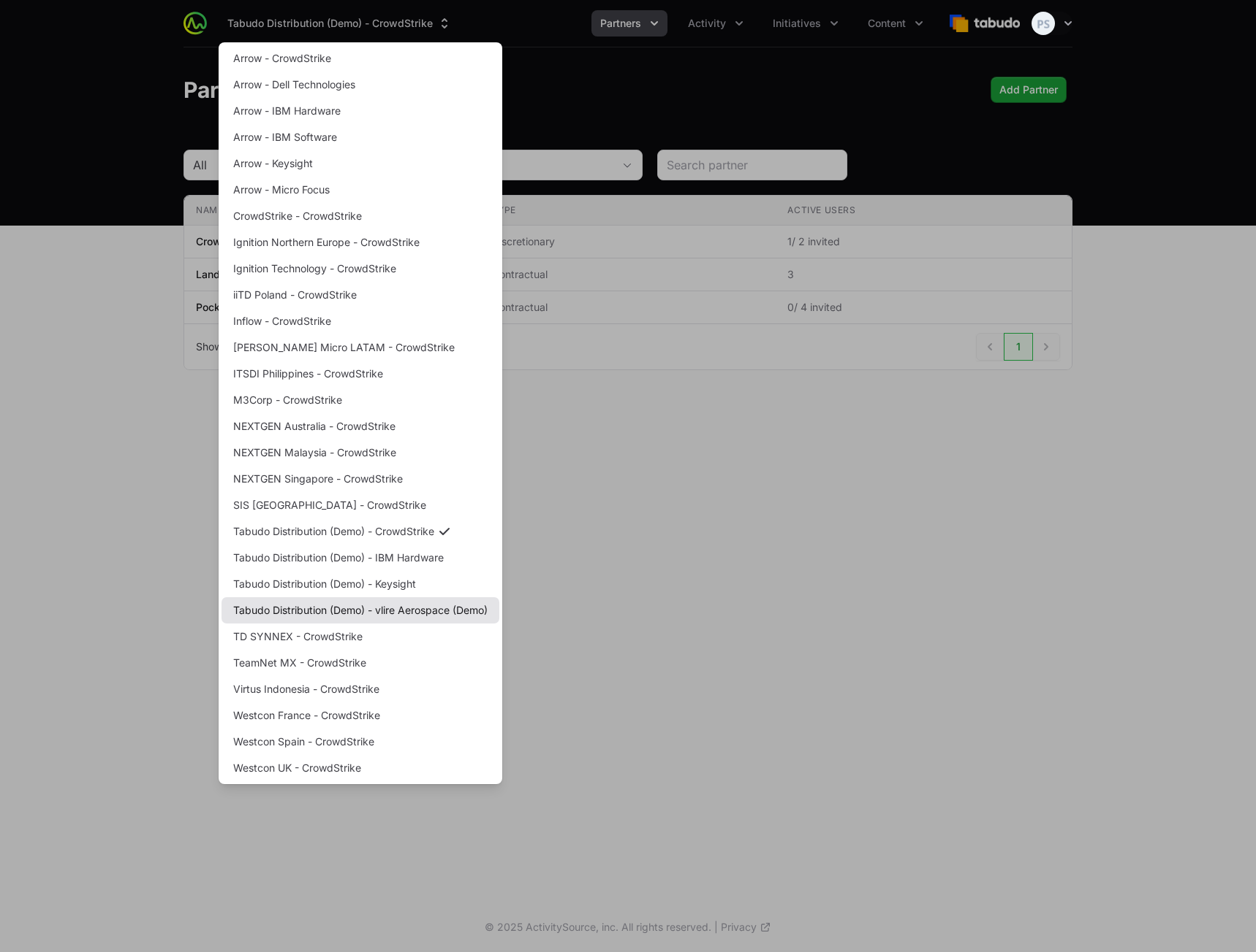
click at [356, 606] on link "Tabudo Distribution (Demo) - vlire Aerospace (Demo)" at bounding box center [360, 611] width 278 height 26
